Goal: Find specific page/section: Find specific page/section

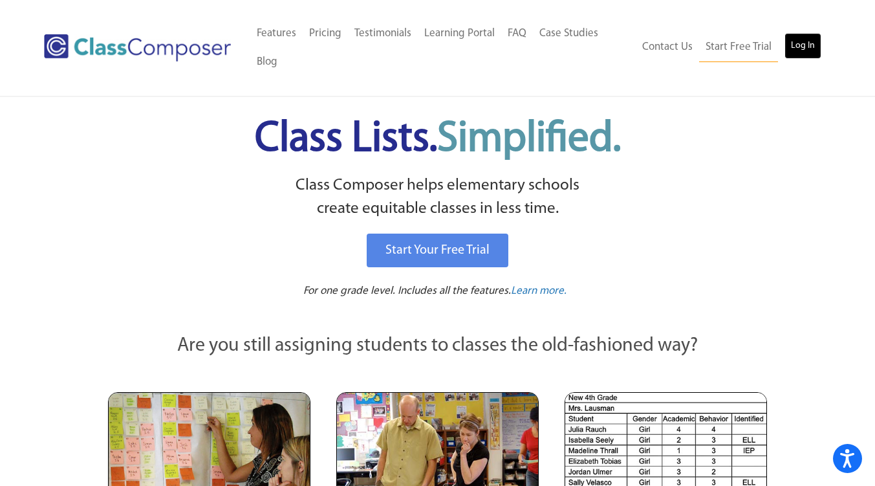
click at [802, 41] on link "Log In" at bounding box center [803, 46] width 37 height 26
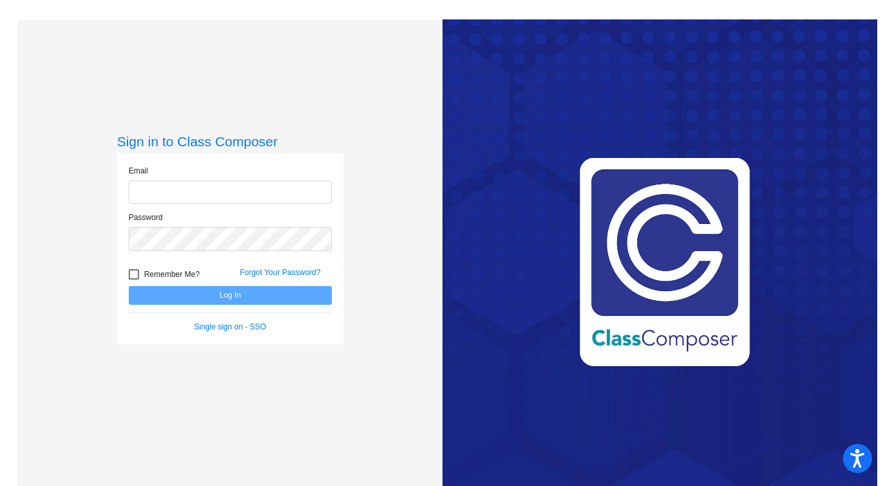
type input "[EMAIL_ADDRESS][DOMAIN_NAME]"
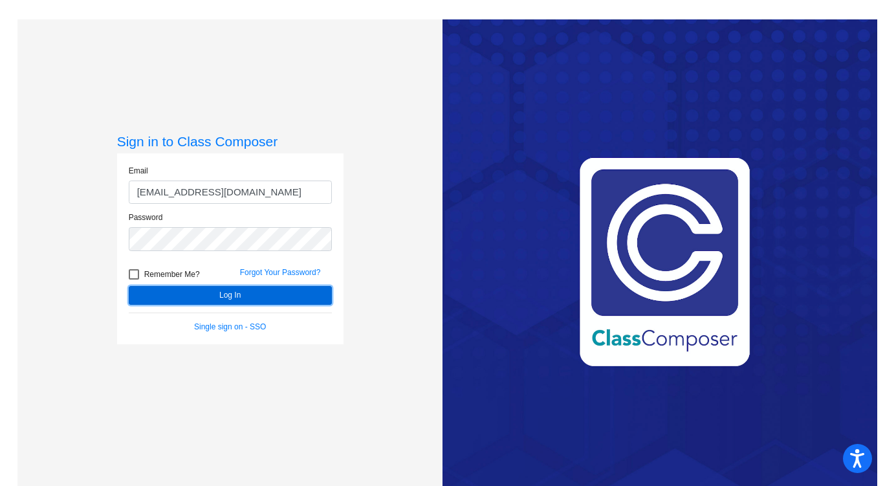
click at [222, 294] on button "Log In" at bounding box center [230, 295] width 203 height 19
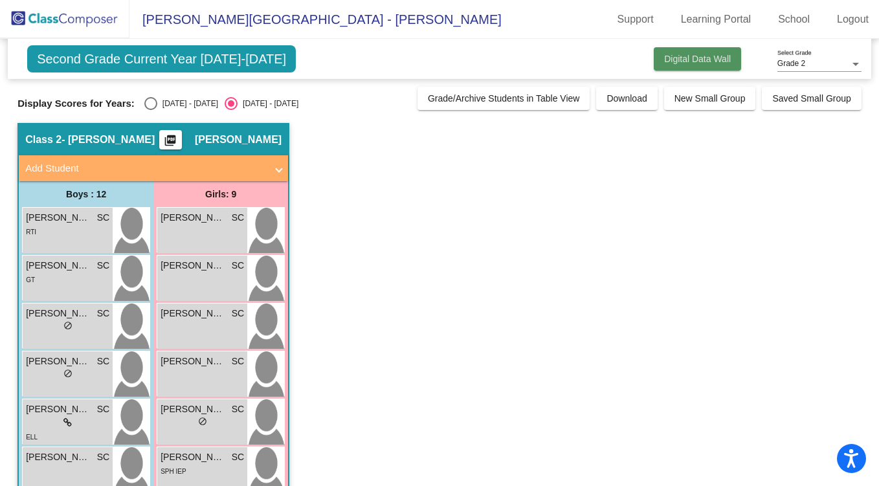
click at [688, 52] on button "Digital Data Wall" at bounding box center [696, 58] width 87 height 23
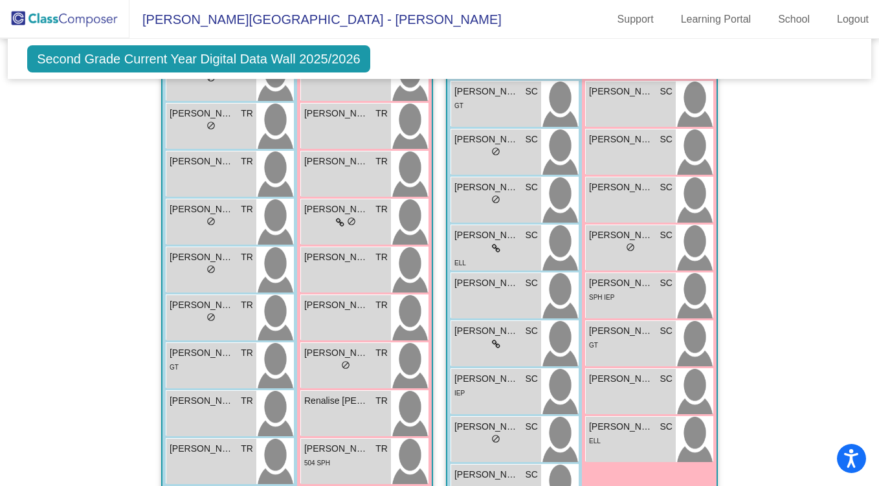
scroll to position [395, 0]
